Goal: Information Seeking & Learning: Learn about a topic

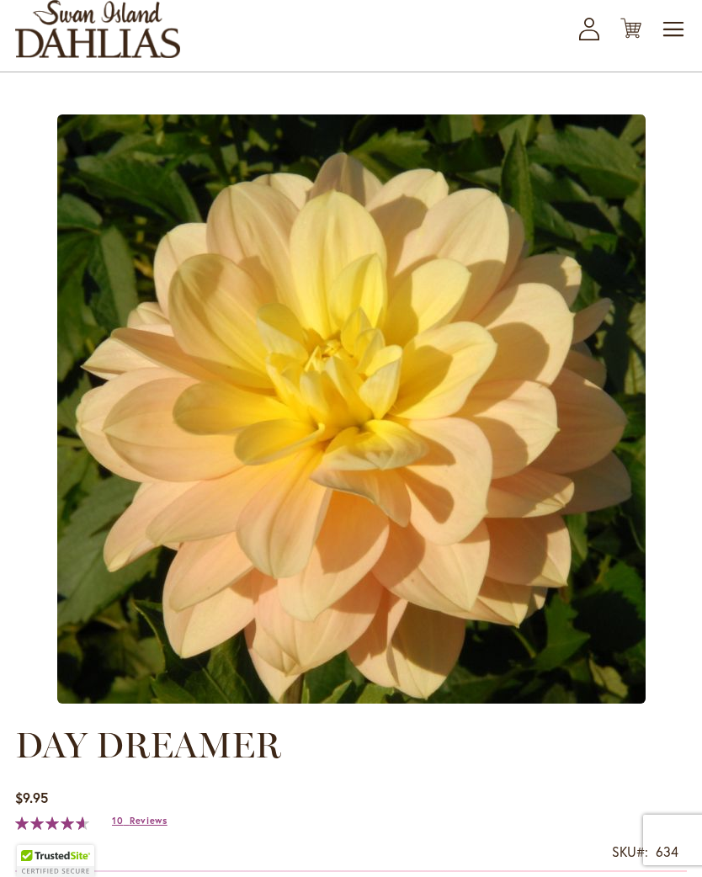
scroll to position [59, 0]
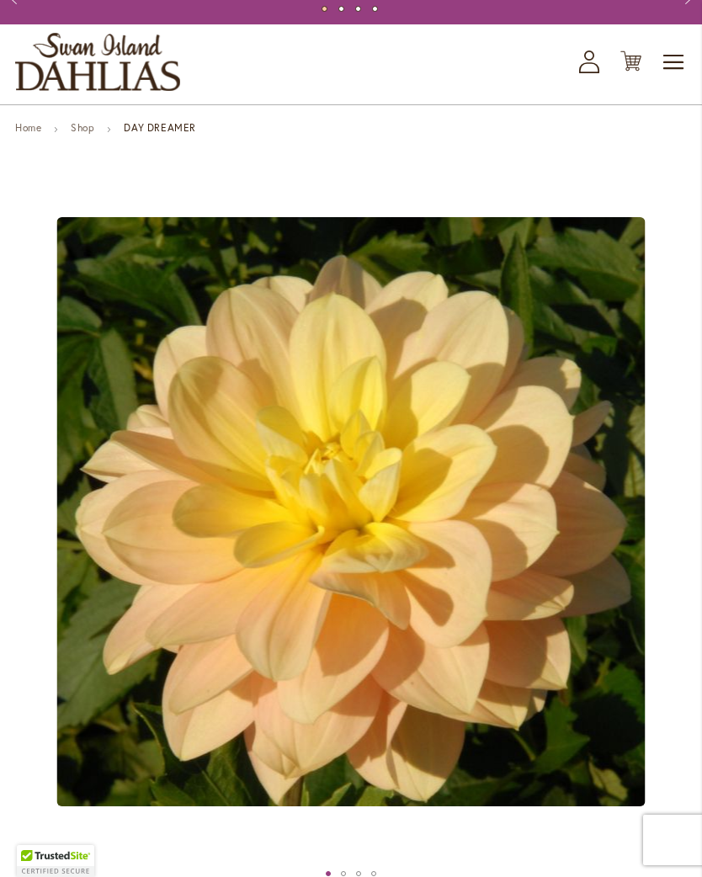
click at [680, 79] on span "Toggle Nav" at bounding box center [673, 62] width 25 height 34
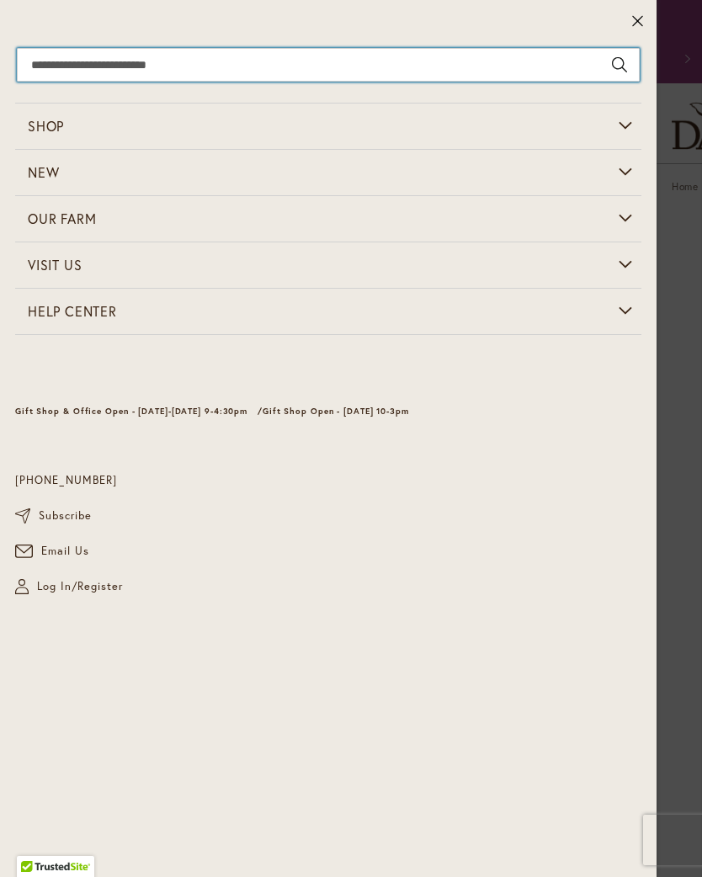
click at [246, 51] on input "Search" at bounding box center [328, 65] width 623 height 34
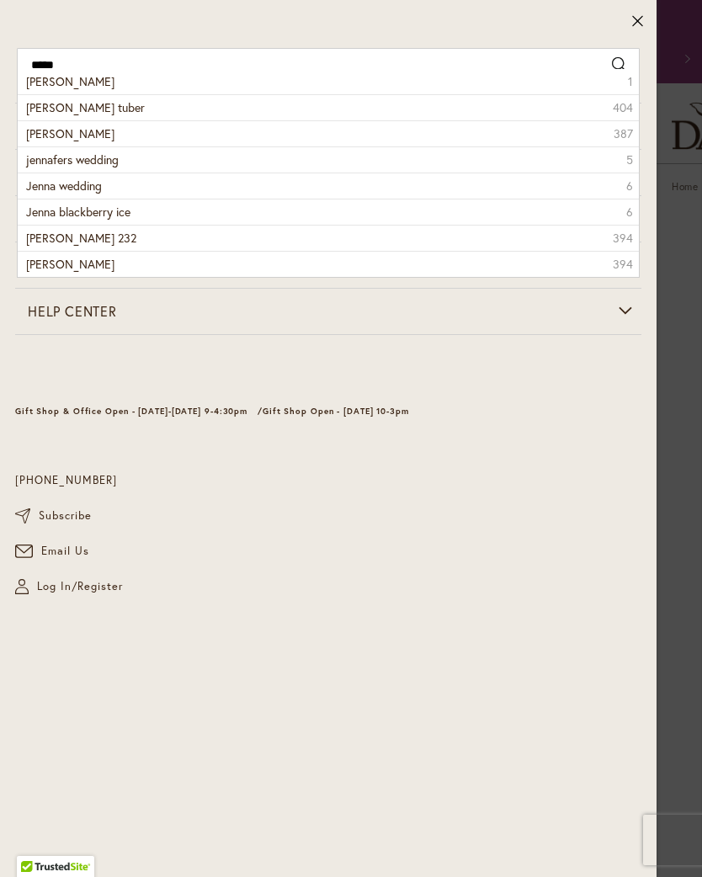
click at [59, 82] on li "Jenna 1" at bounding box center [328, 81] width 621 height 25
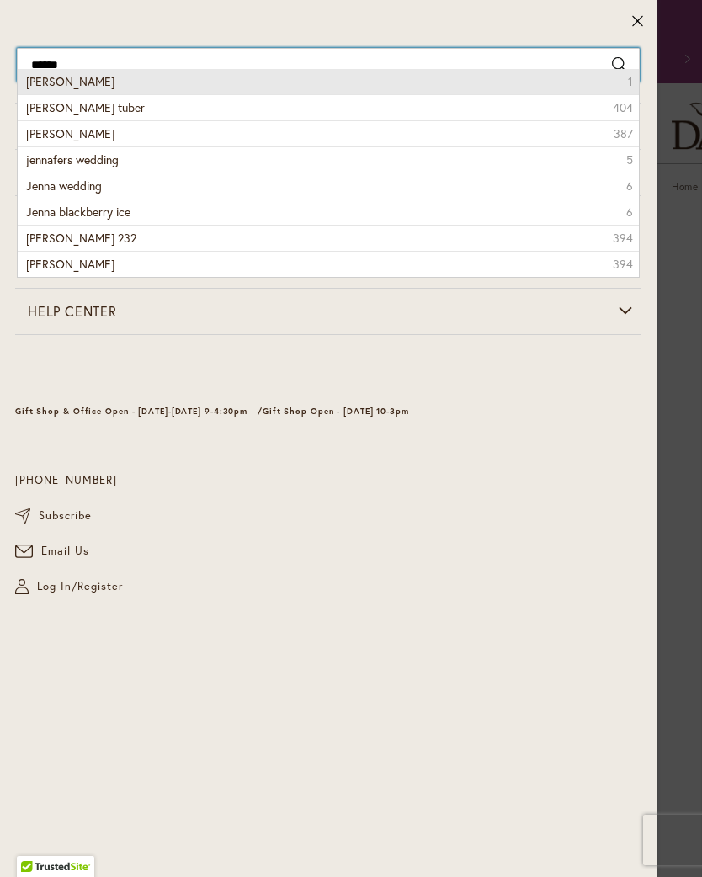
type input "*****"
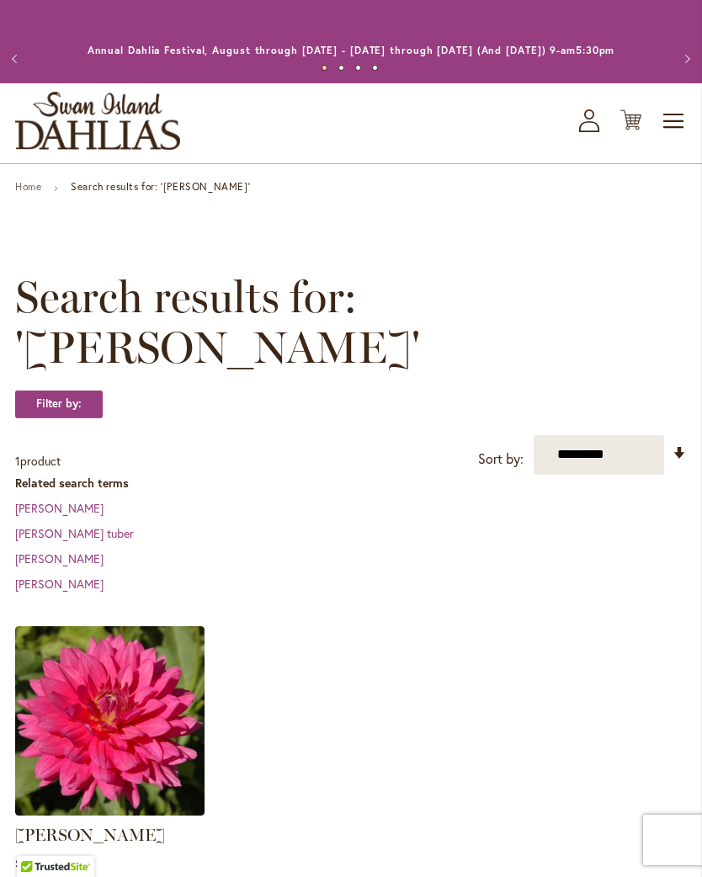
click at [192, 729] on img at bounding box center [109, 720] width 189 height 189
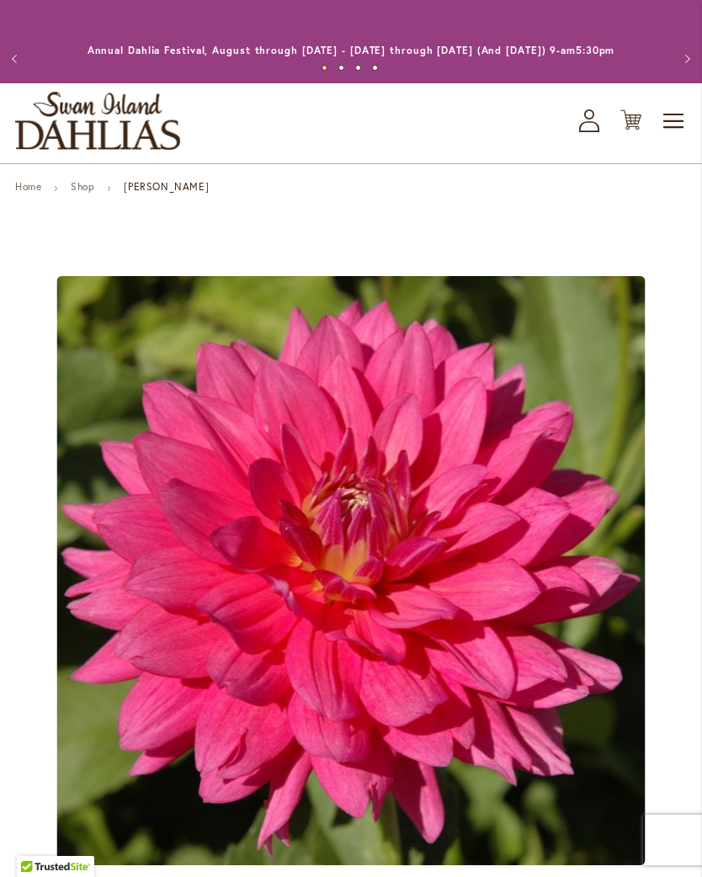
click at [491, 561] on img "JENNA" at bounding box center [351, 570] width 588 height 589
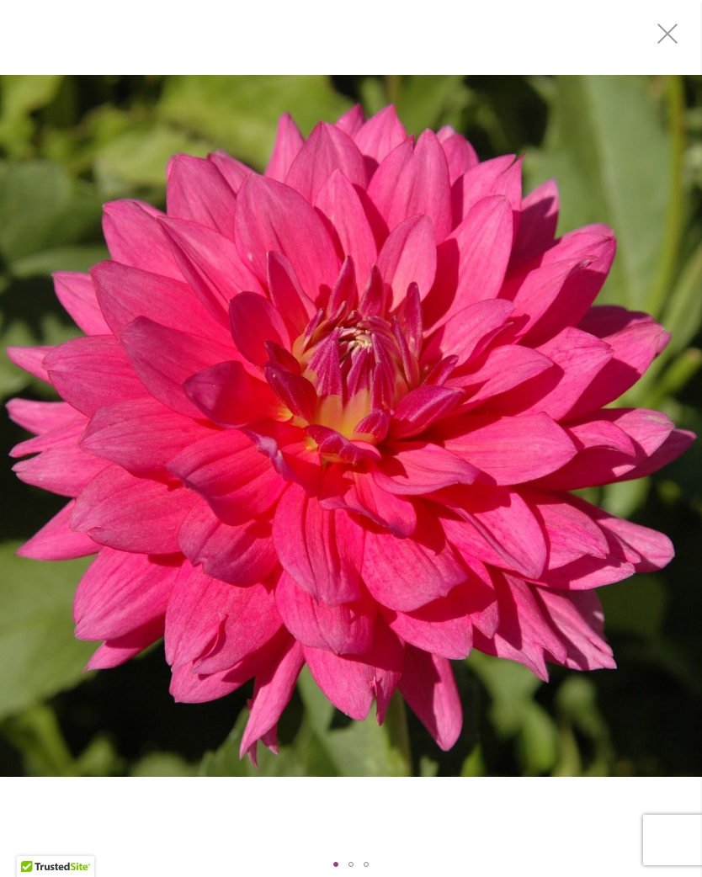
click at [520, 508] on img "JENNA" at bounding box center [351, 426] width 702 height 703
click at [416, 451] on img "JENNA" at bounding box center [351, 426] width 702 height 703
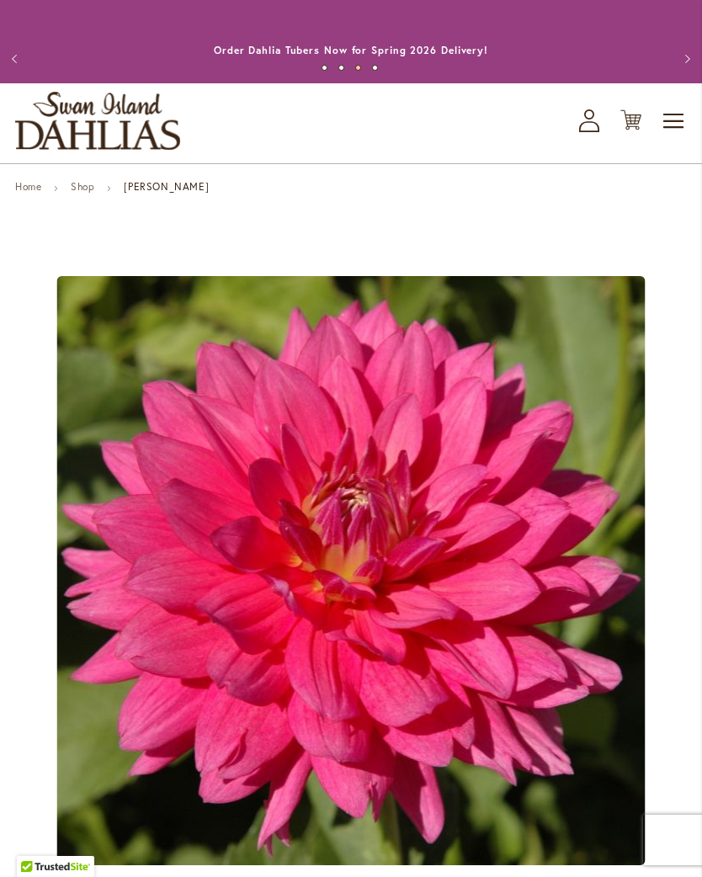
scroll to position [66, 0]
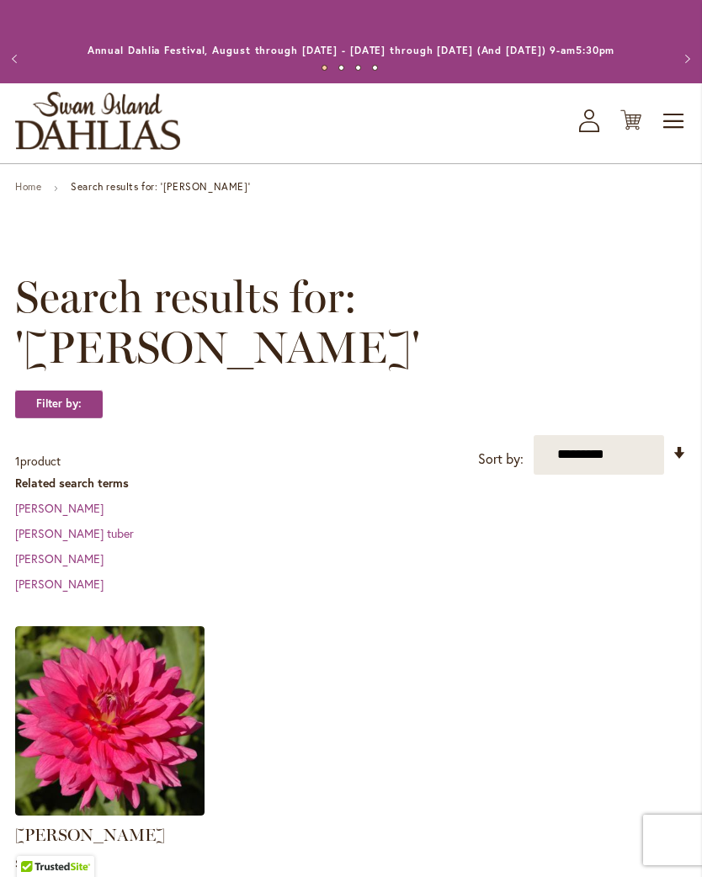
click at [678, 134] on span "Toggle Nav" at bounding box center [673, 121] width 25 height 34
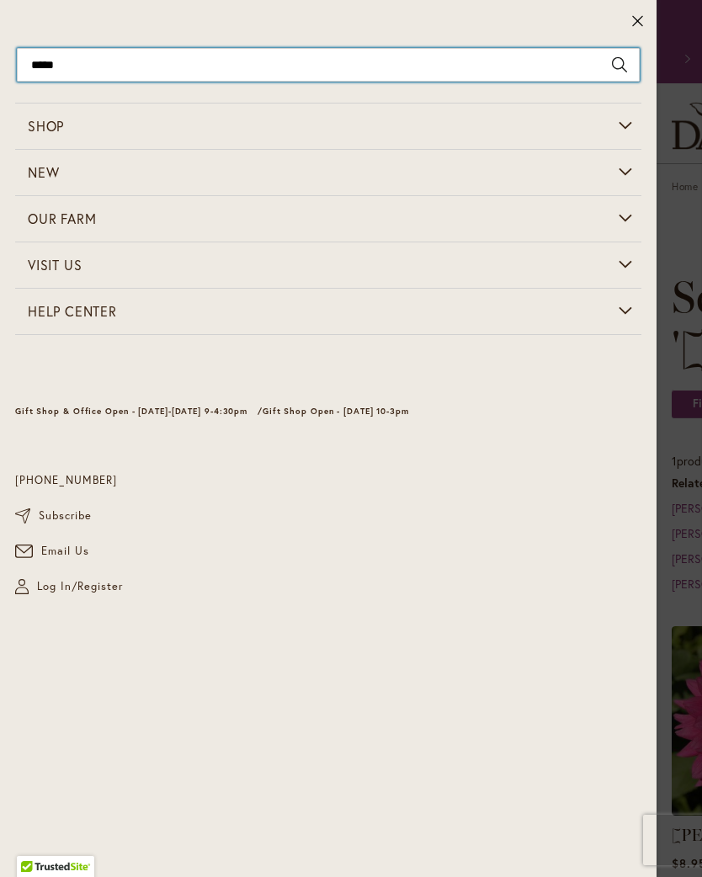
click at [337, 56] on input "*****" at bounding box center [328, 65] width 623 height 34
click at [564, 61] on input "*****" at bounding box center [328, 65] width 623 height 34
type input "*"
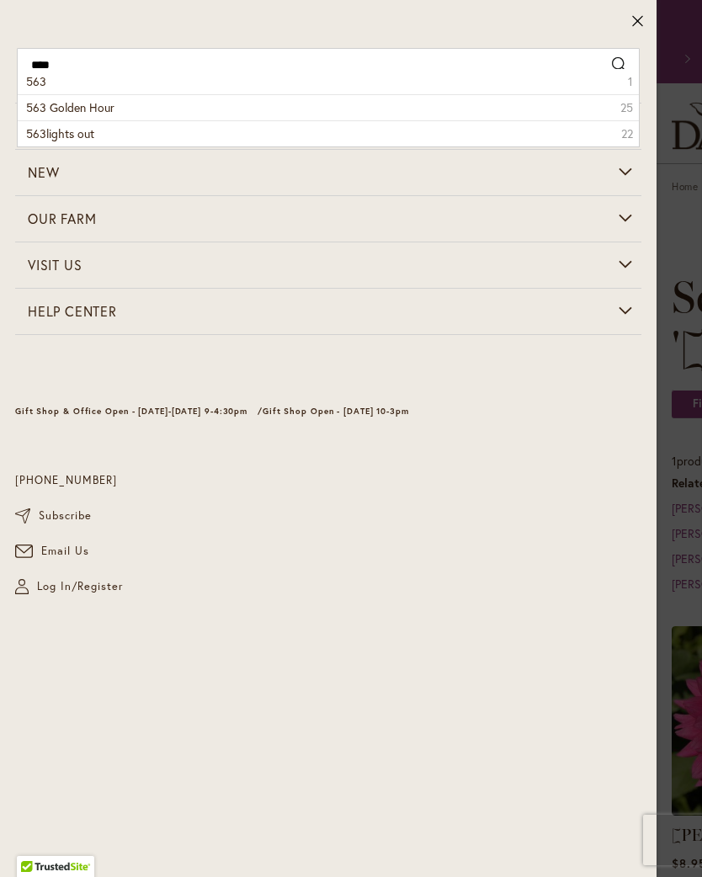
click at [99, 113] on span "563 Golden Hour" at bounding box center [70, 107] width 88 height 16
type input "**********"
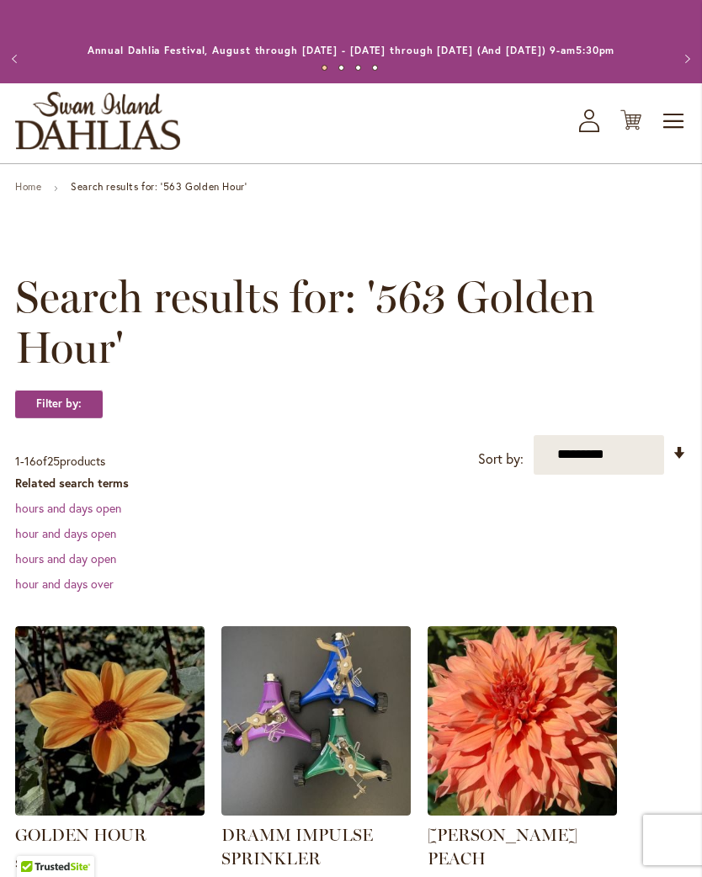
click at [147, 736] on img at bounding box center [109, 720] width 189 height 189
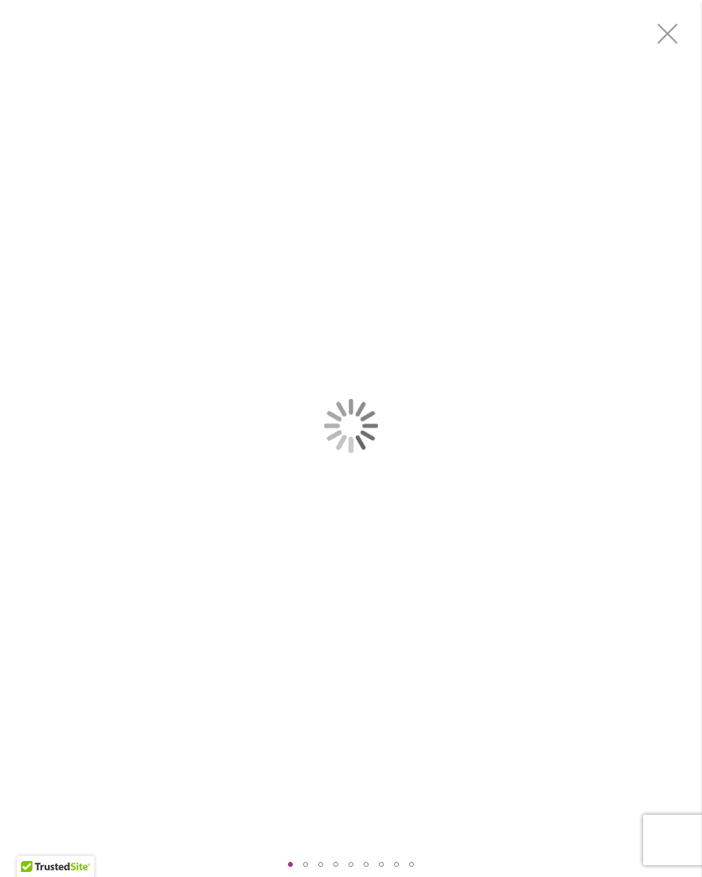
click at [424, 590] on div "Golden Hour" at bounding box center [351, 426] width 702 height 852
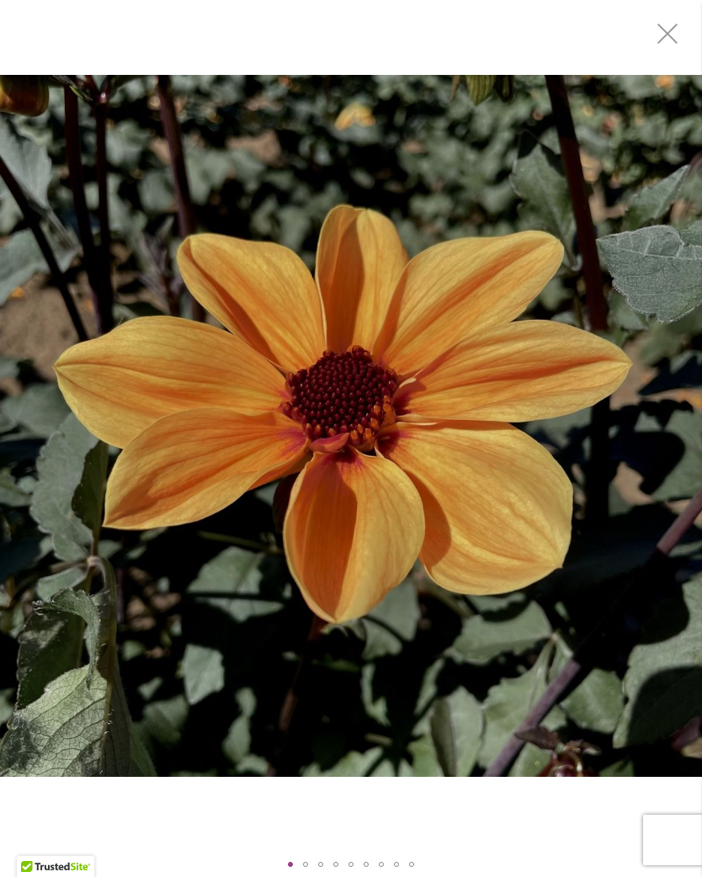
click at [701, 876] on div at bounding box center [351, 438] width 702 height 877
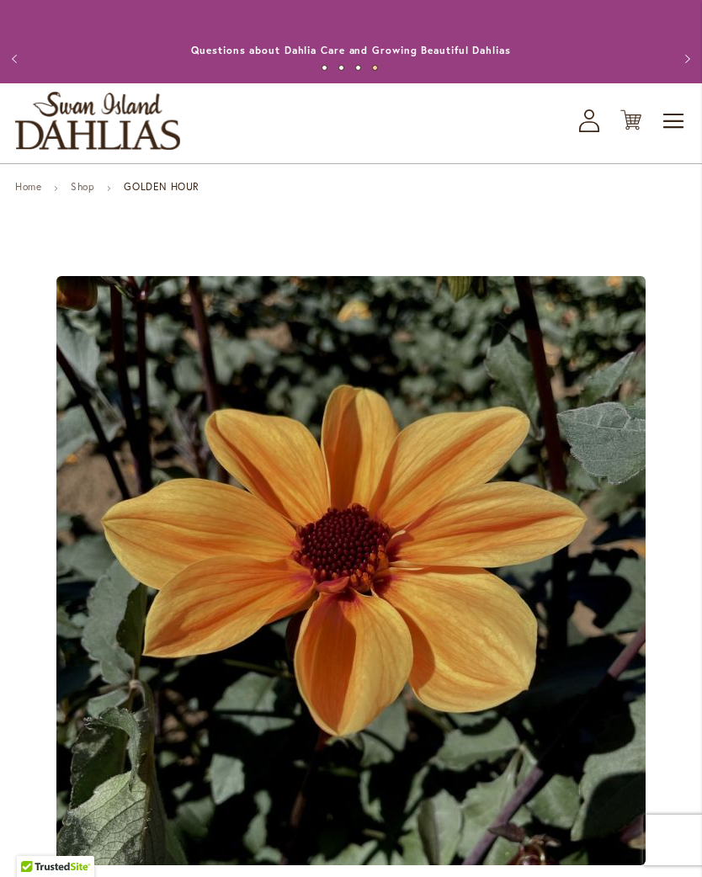
scroll to position [40, 0]
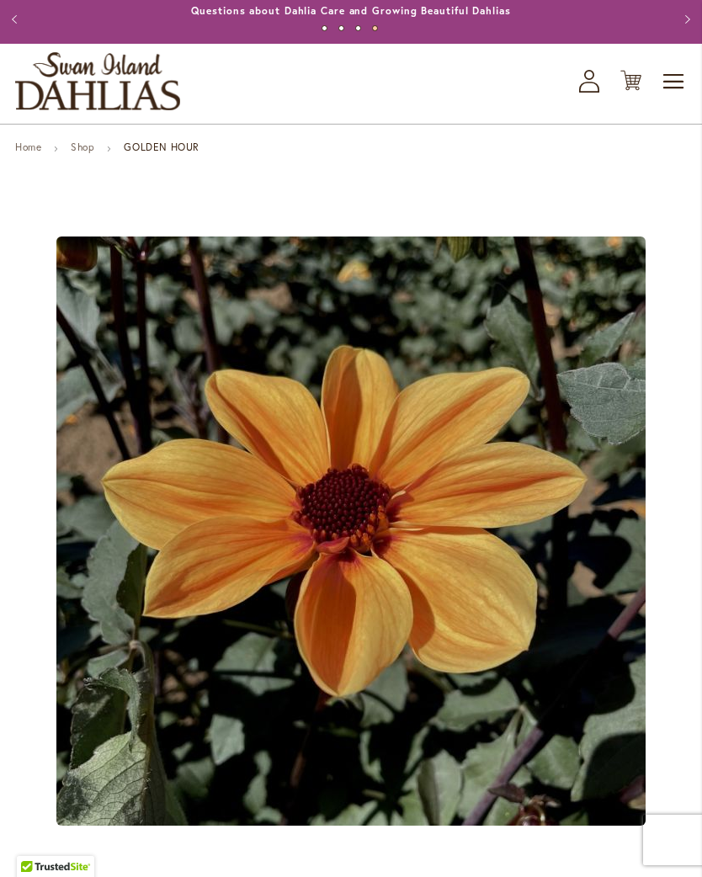
click at [672, 3] on div "Previous Annual Dahlia Festival, August through September 28th - Wednesday thro…" at bounding box center [351, 19] width 702 height 50
click at [85, 153] on link "Shop" at bounding box center [83, 147] width 24 height 13
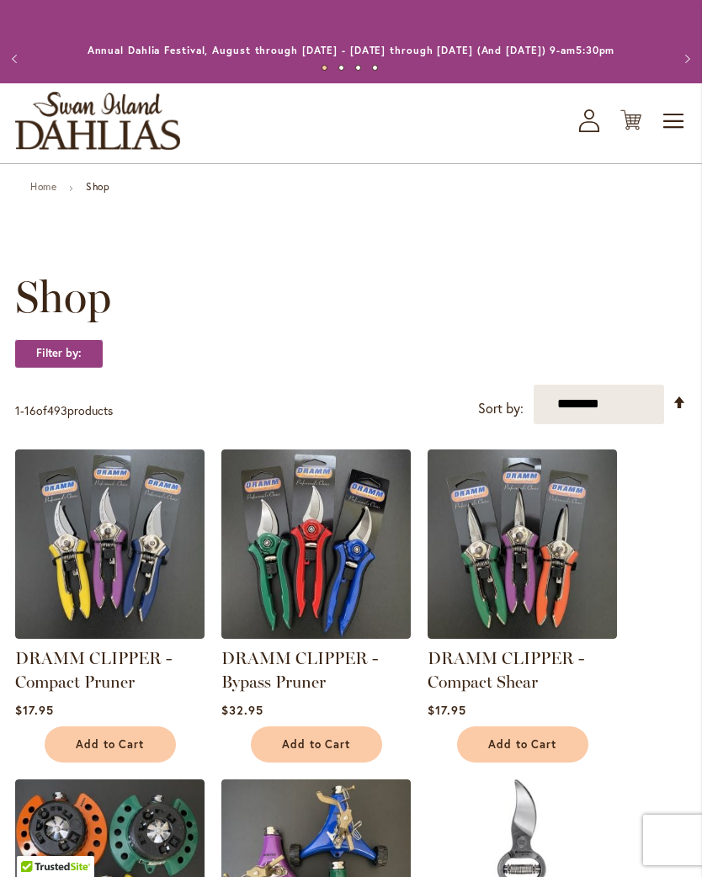
click at [672, 138] on span "Toggle Nav" at bounding box center [673, 121] width 25 height 34
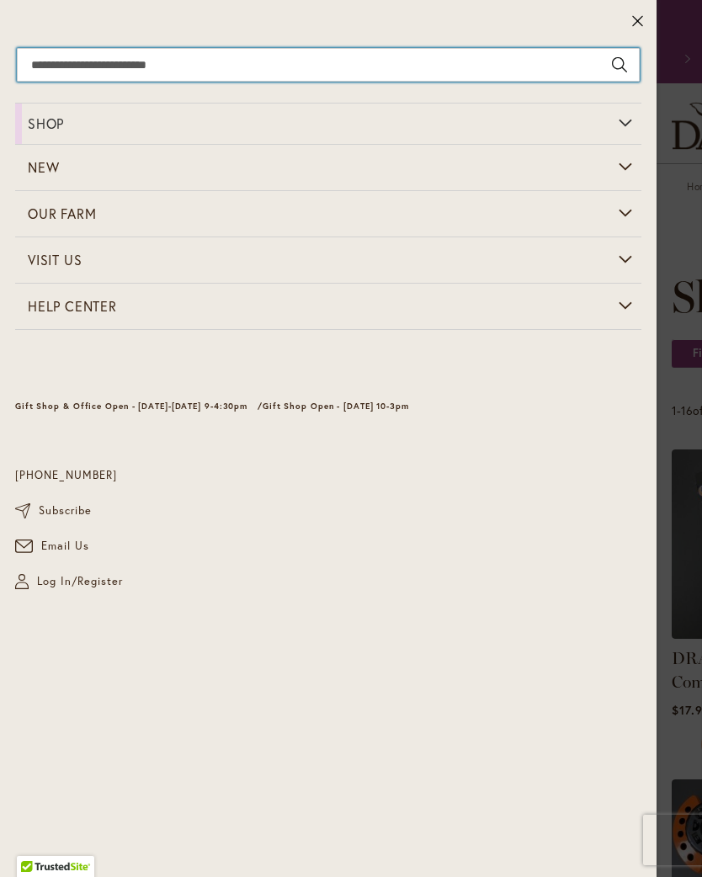
click at [396, 56] on input "Search" at bounding box center [328, 65] width 623 height 34
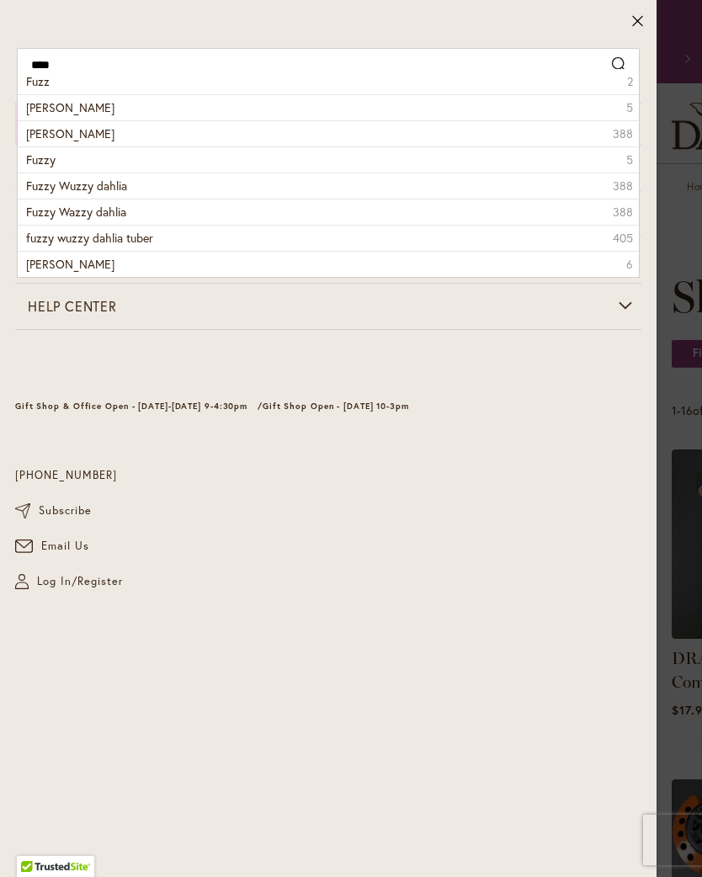
click at [45, 88] on span "Fuzz" at bounding box center [38, 81] width 24 height 16
type input "****"
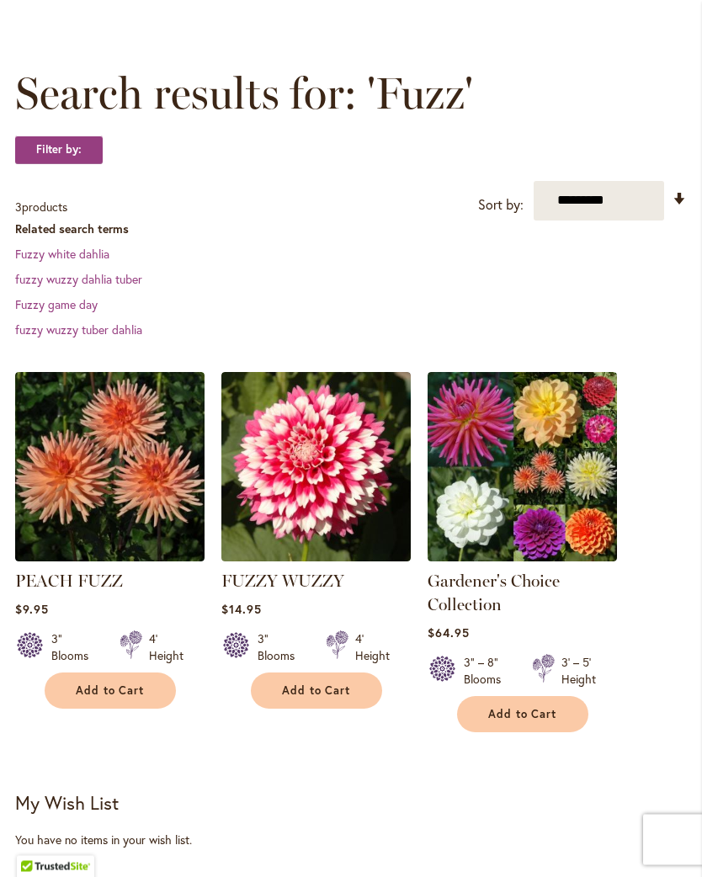
scroll to position [204, 0]
click at [158, 450] on img at bounding box center [109, 466] width 189 height 189
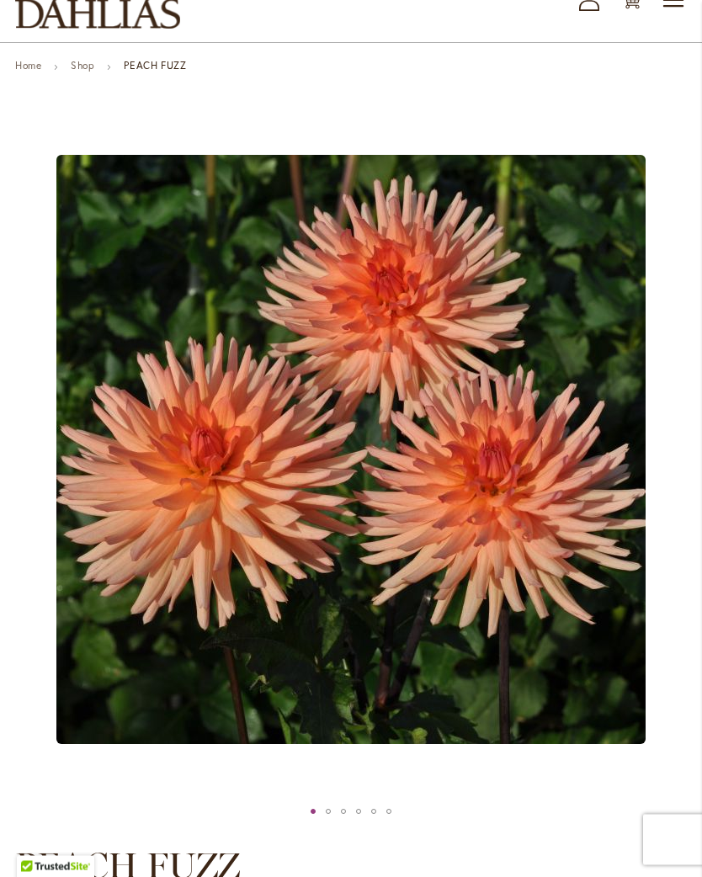
scroll to position [119, 0]
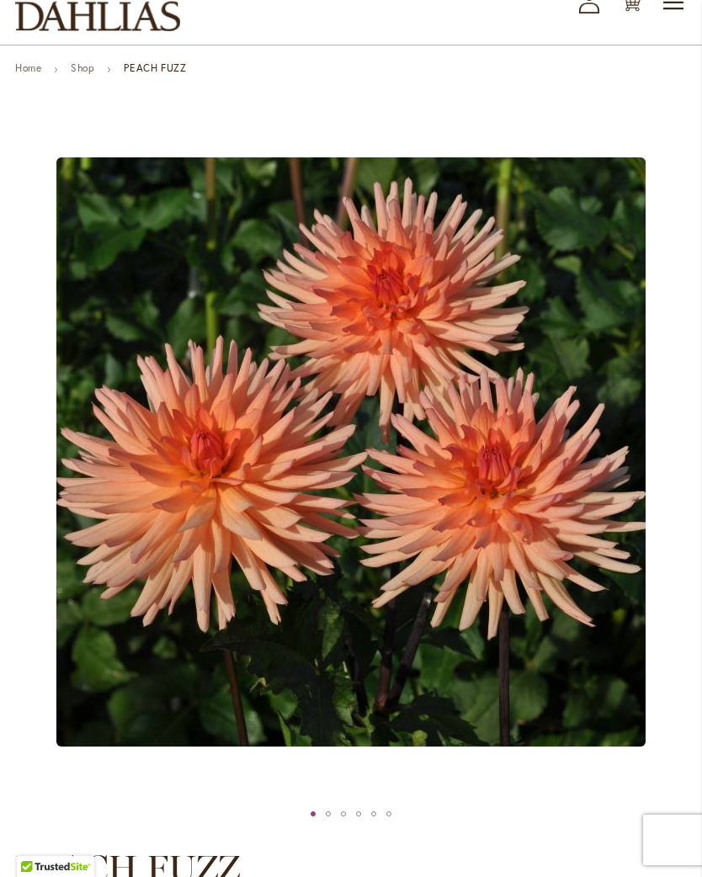
click at [94, 74] on link "Shop" at bounding box center [83, 67] width 24 height 13
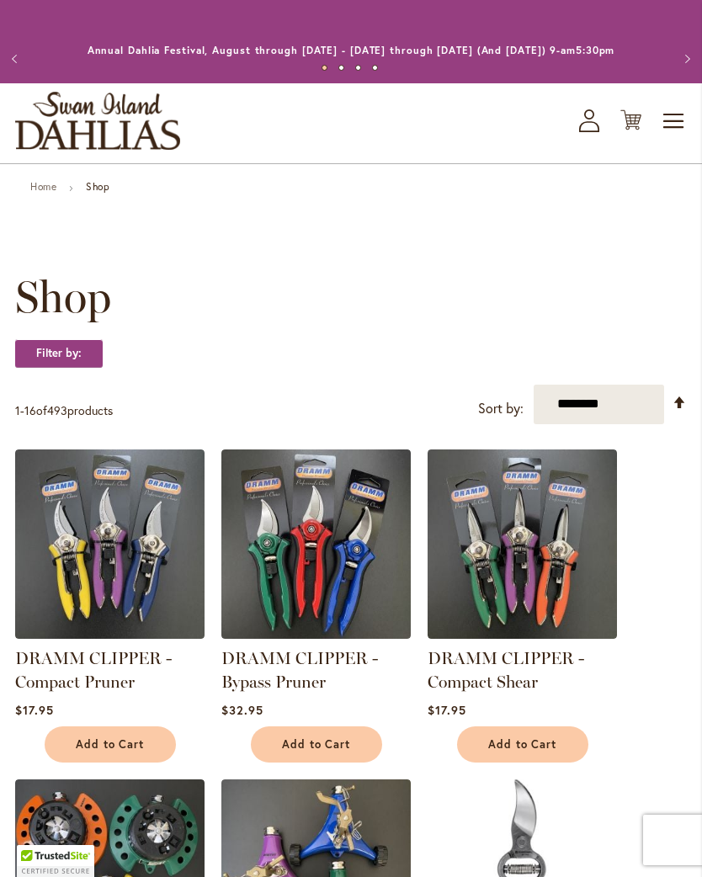
click at [677, 130] on span "Toggle Nav" at bounding box center [673, 121] width 25 height 34
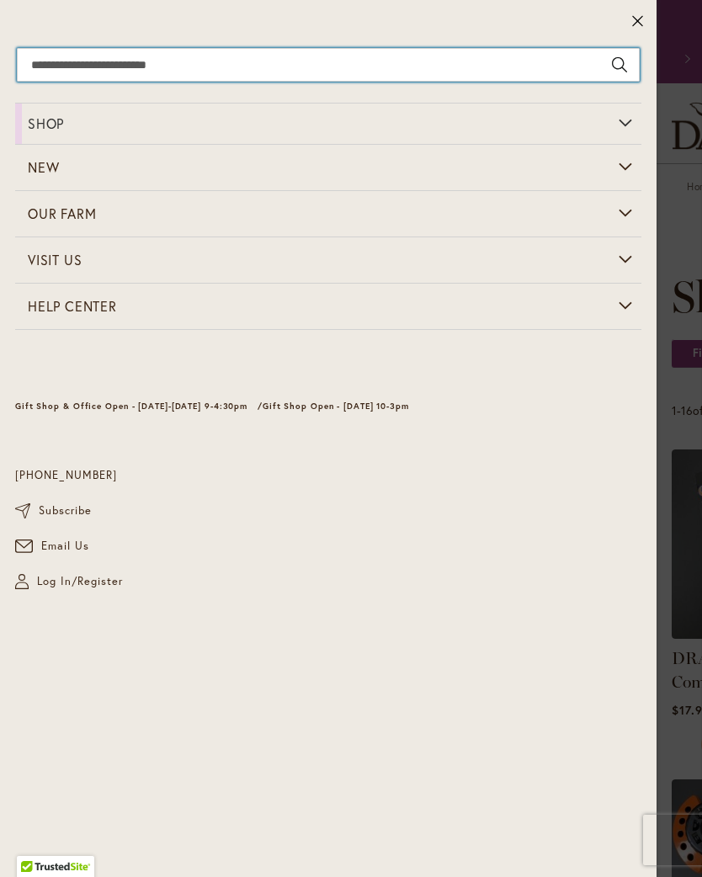
click at [298, 66] on input "Search" at bounding box center [328, 65] width 623 height 34
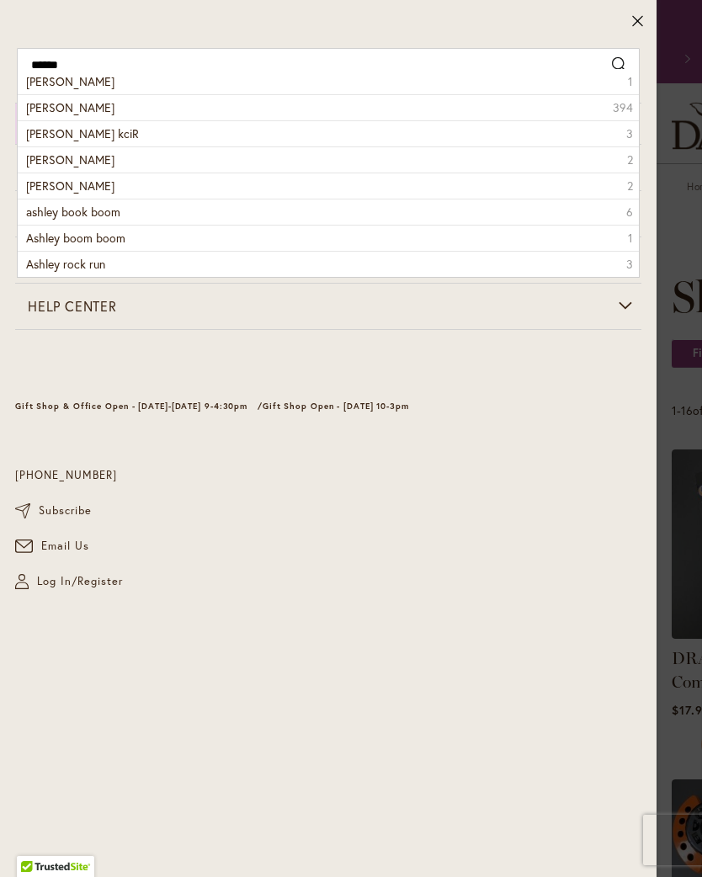
click at [41, 109] on span "ashley dahlia" at bounding box center [70, 107] width 88 height 16
type input "**********"
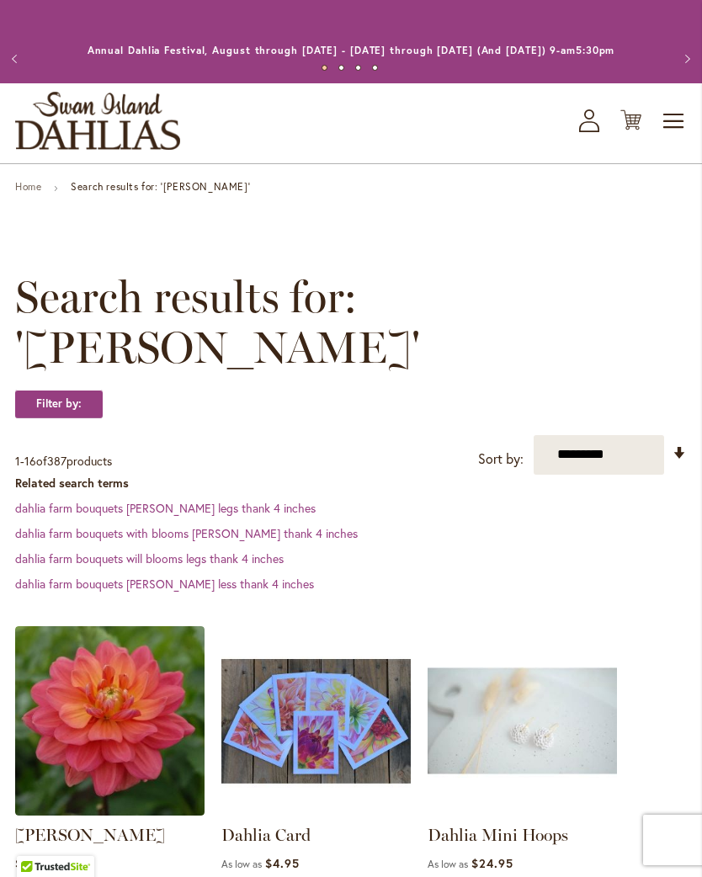
click at [96, 678] on img at bounding box center [109, 720] width 189 height 189
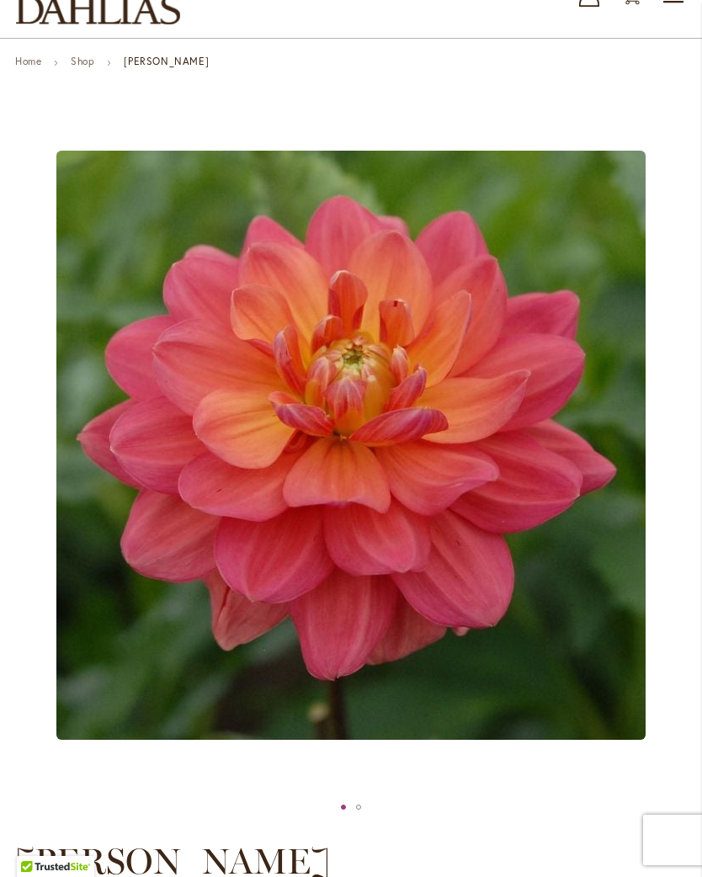
scroll to position [123, 0]
